Goal: Find specific page/section: Find specific page/section

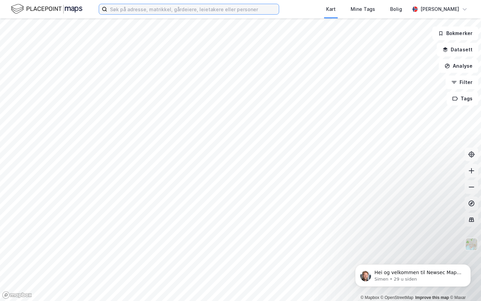
click at [169, 10] on input at bounding box center [192, 9] width 171 height 10
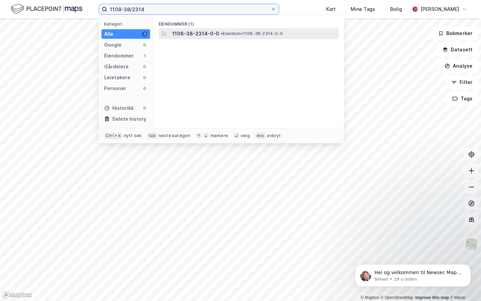
type input "1108-38/2314"
click at [190, 35] on span "1108-38-2314-0-0" at bounding box center [195, 34] width 47 height 8
